Goal: Information Seeking & Learning: Find contact information

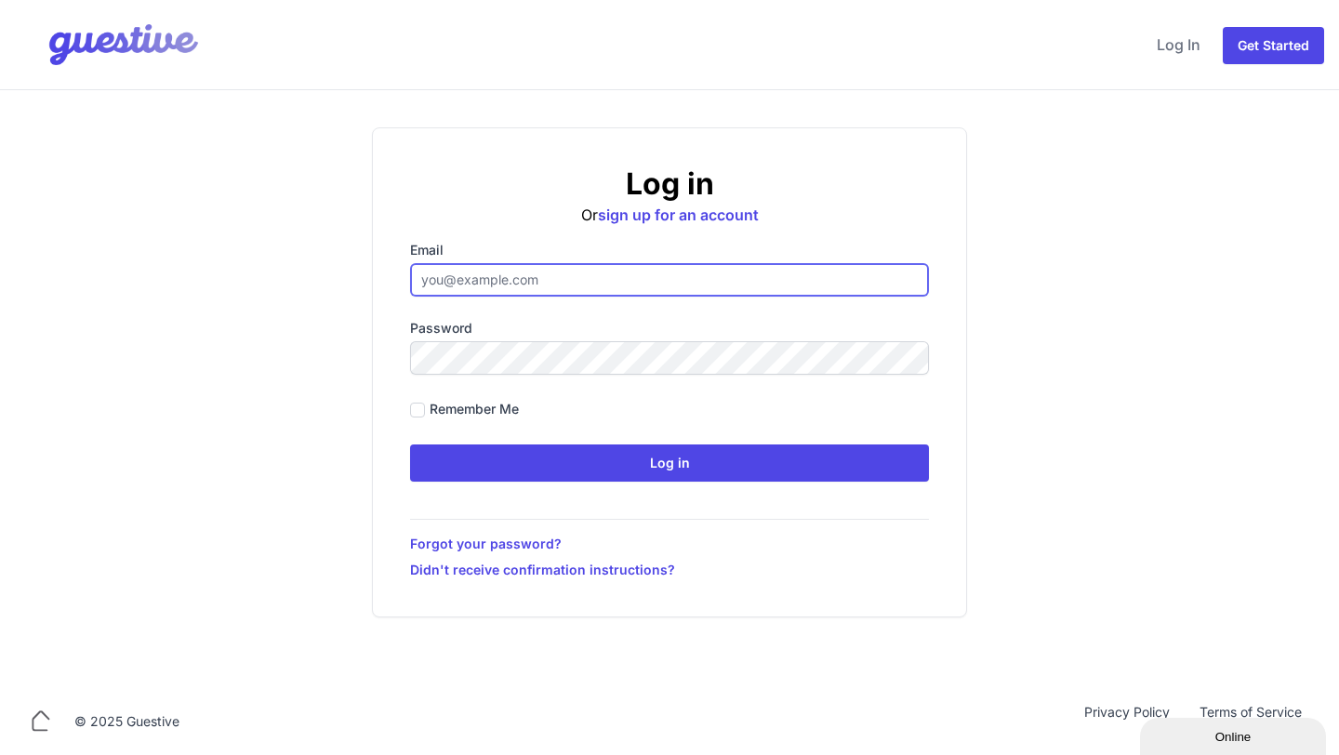
click at [604, 280] on input "Email" at bounding box center [669, 279] width 519 height 33
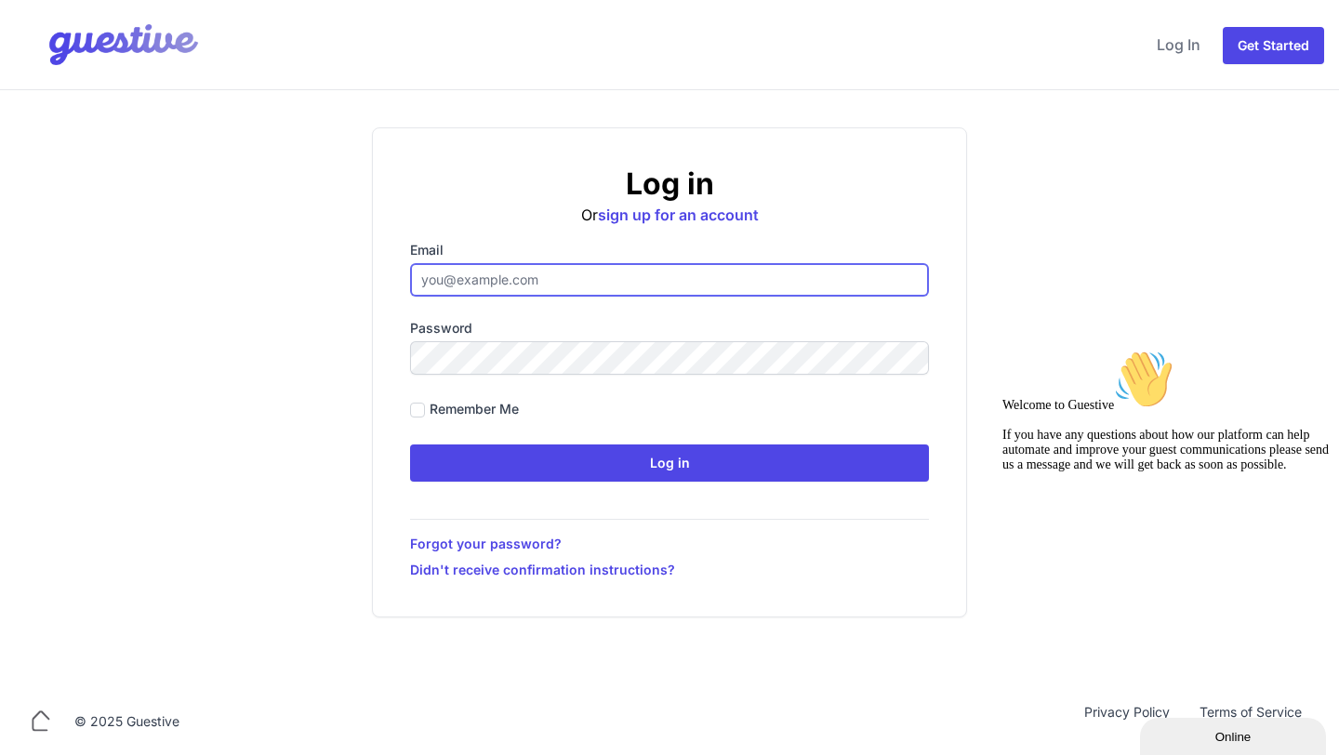
type input "[EMAIL_ADDRESS][DOMAIN_NAME]"
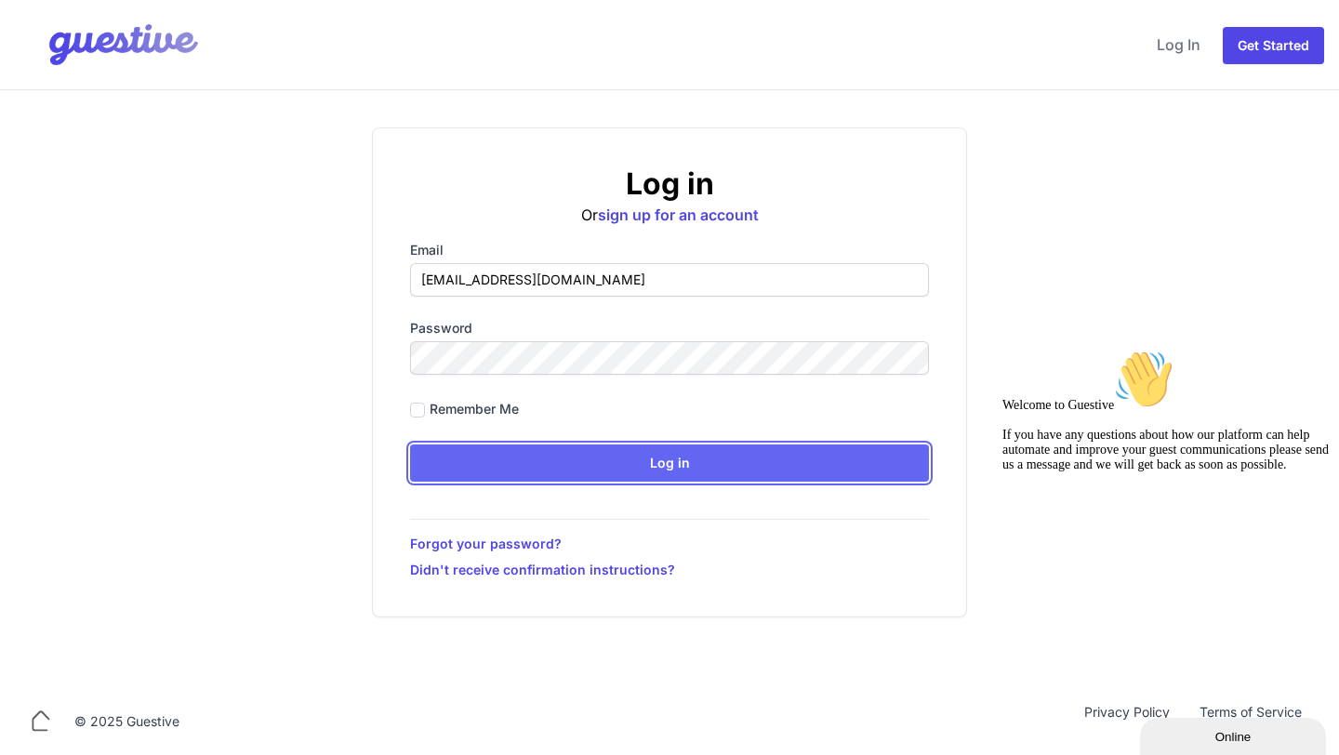
click at [624, 458] on input "Log in" at bounding box center [669, 463] width 519 height 37
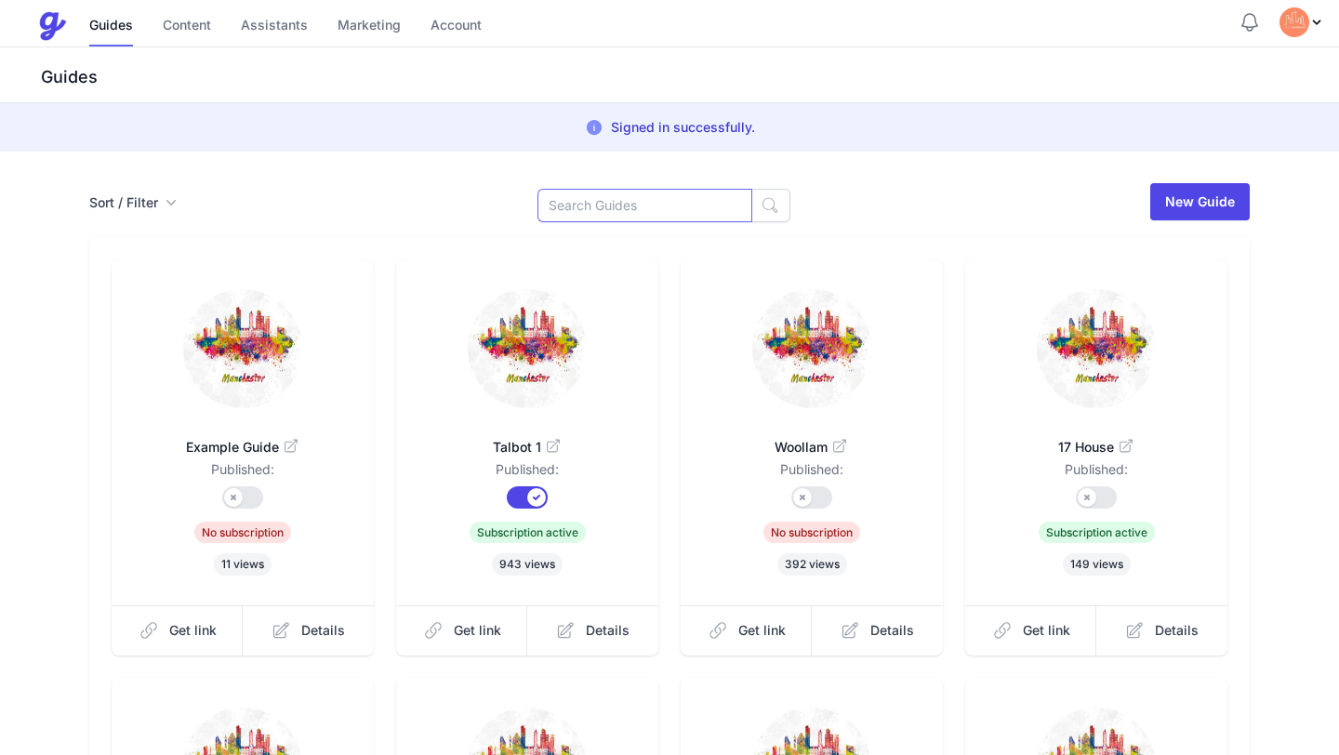
click at [627, 195] on input at bounding box center [645, 205] width 215 height 33
type input "arlit"
click at [751, 190] on button "button" at bounding box center [770, 205] width 39 height 33
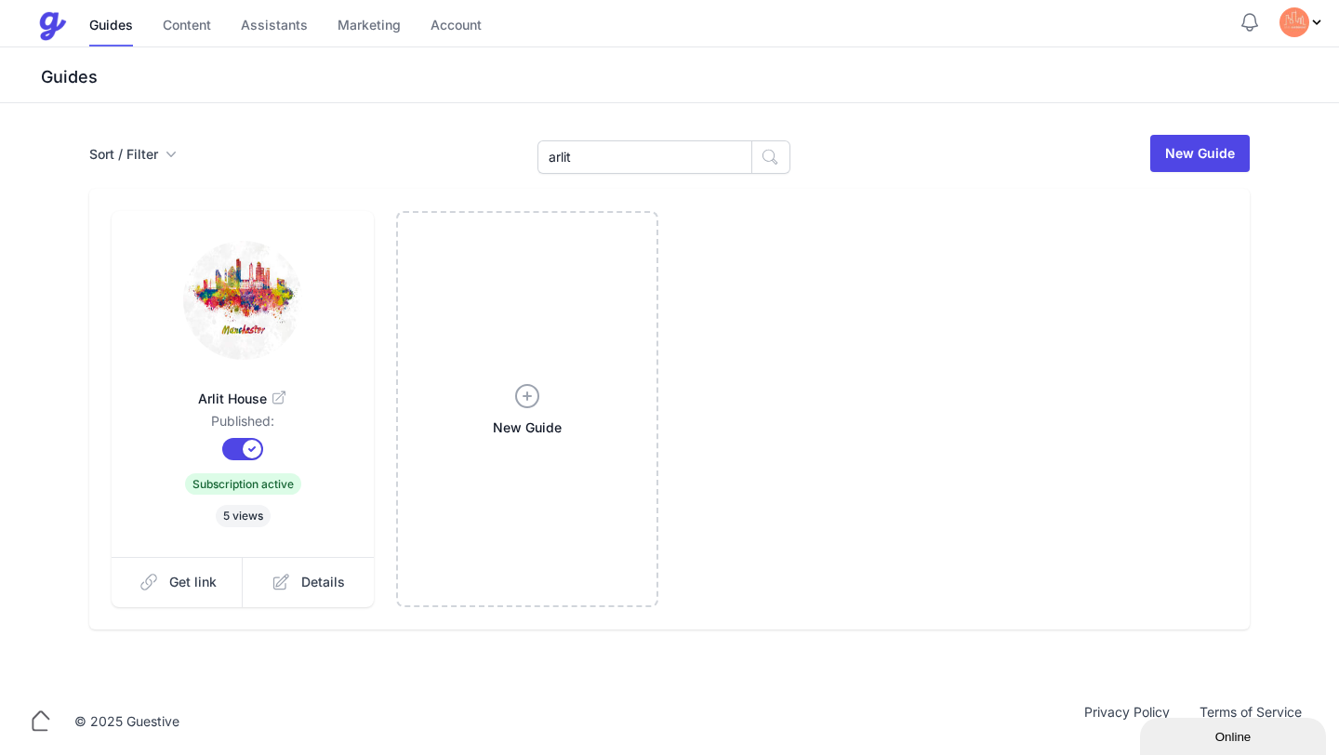
click at [281, 406] on icon at bounding box center [279, 399] width 19 height 19
